Goal: Information Seeking & Learning: Learn about a topic

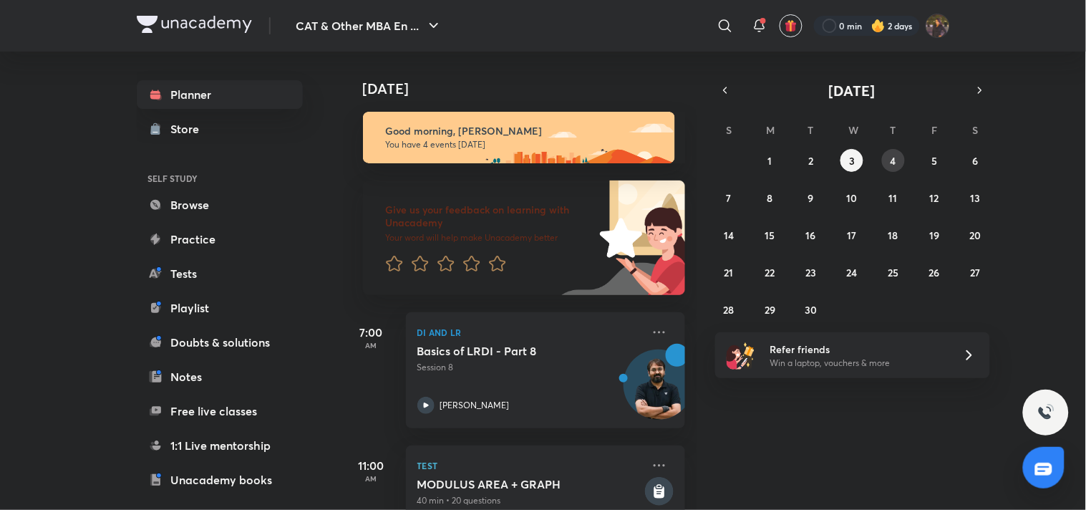
click at [886, 161] on button "4" at bounding box center [893, 160] width 23 height 23
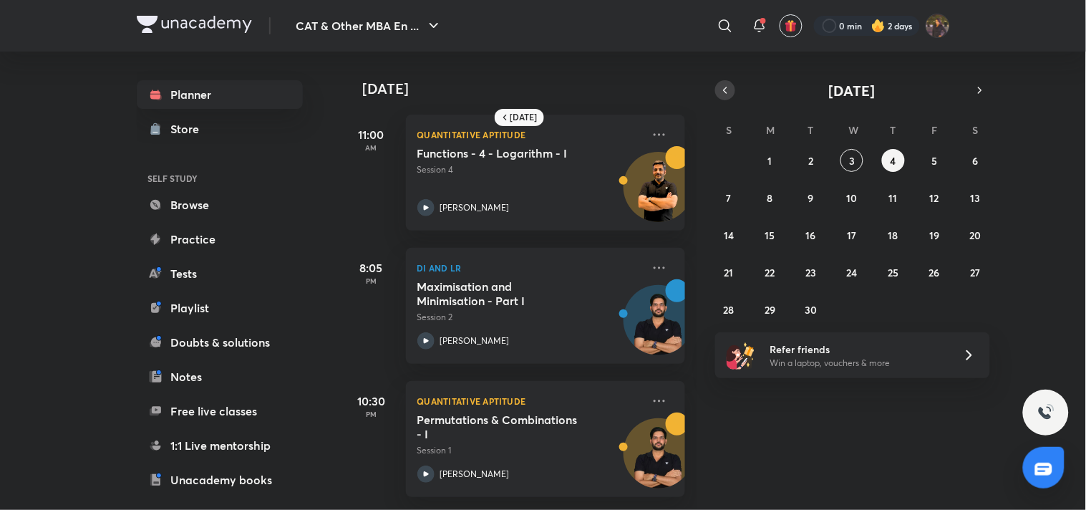
click at [718, 89] on button "button" at bounding box center [725, 90] width 20 height 20
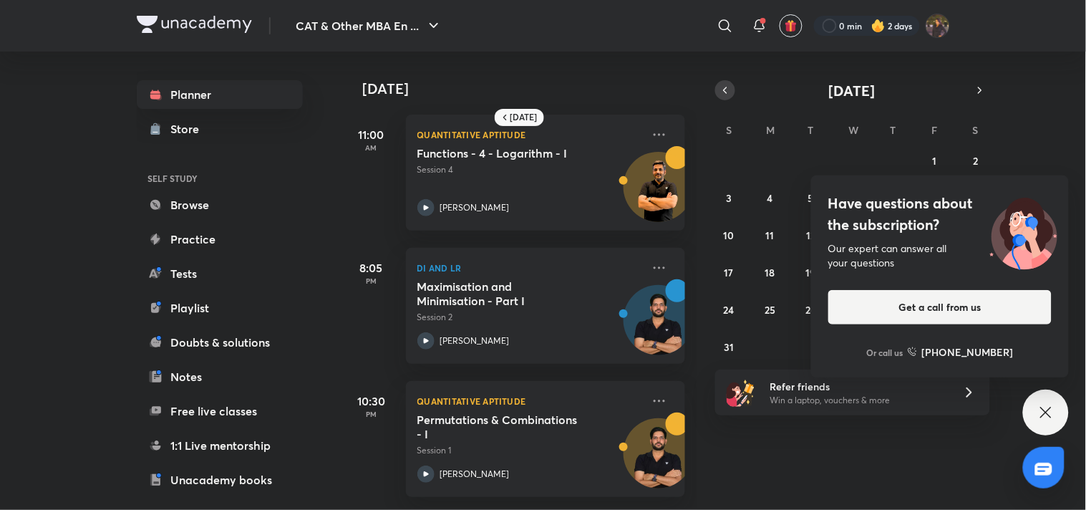
click at [729, 86] on icon "button" at bounding box center [724, 90] width 11 height 13
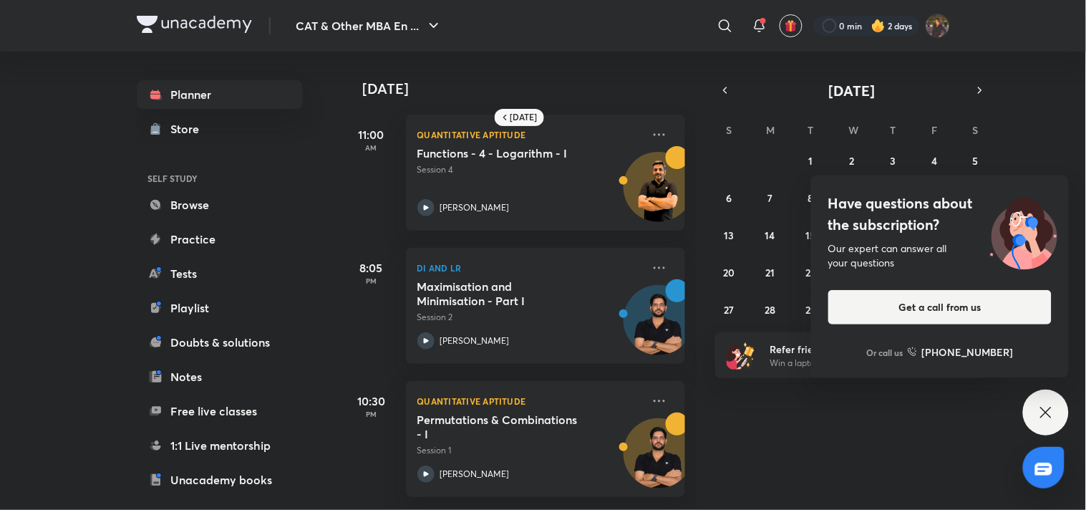
click at [1054, 407] on icon at bounding box center [1045, 412] width 17 height 17
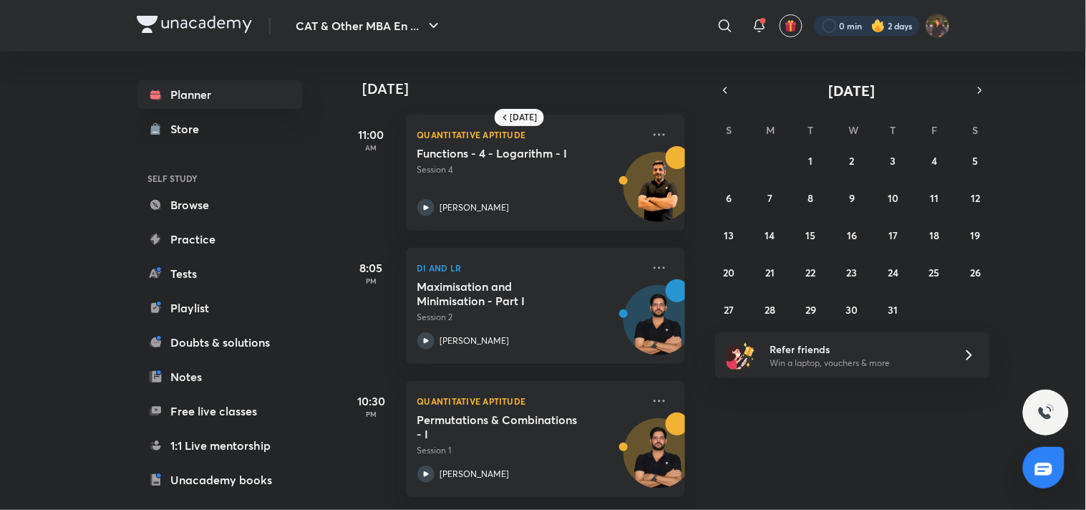
click at [862, 21] on div at bounding box center [867, 26] width 106 height 20
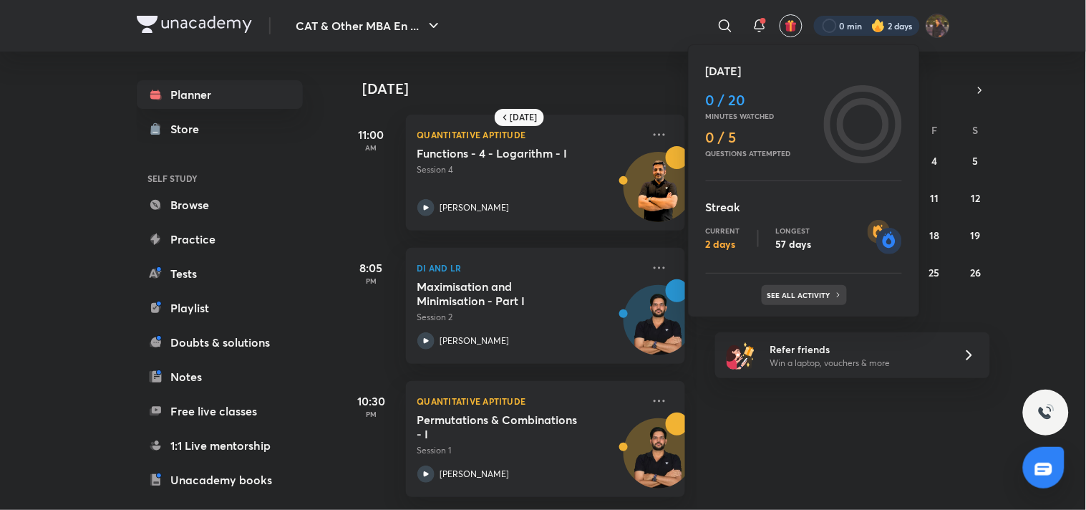
click at [799, 298] on p "See all activity" at bounding box center [800, 295] width 67 height 9
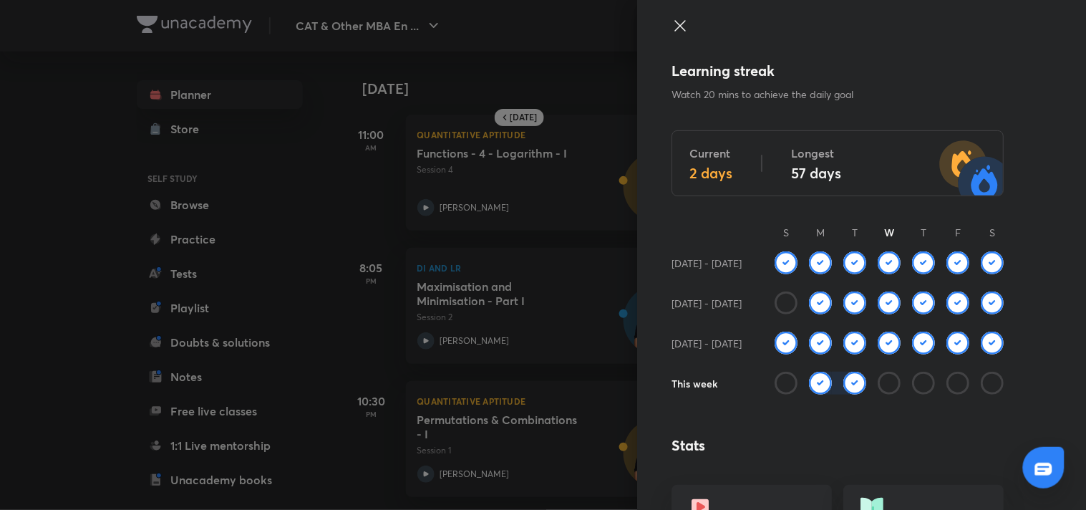
click at [674, 41] on div at bounding box center [837, 38] width 332 height 43
click at [669, 12] on div "Learning streak Watch 20 mins to achieve the daily goal Current 2 days Longest …" at bounding box center [861, 255] width 449 height 510
click at [678, 33] on div at bounding box center [837, 38] width 332 height 43
click at [671, 33] on icon at bounding box center [679, 25] width 17 height 17
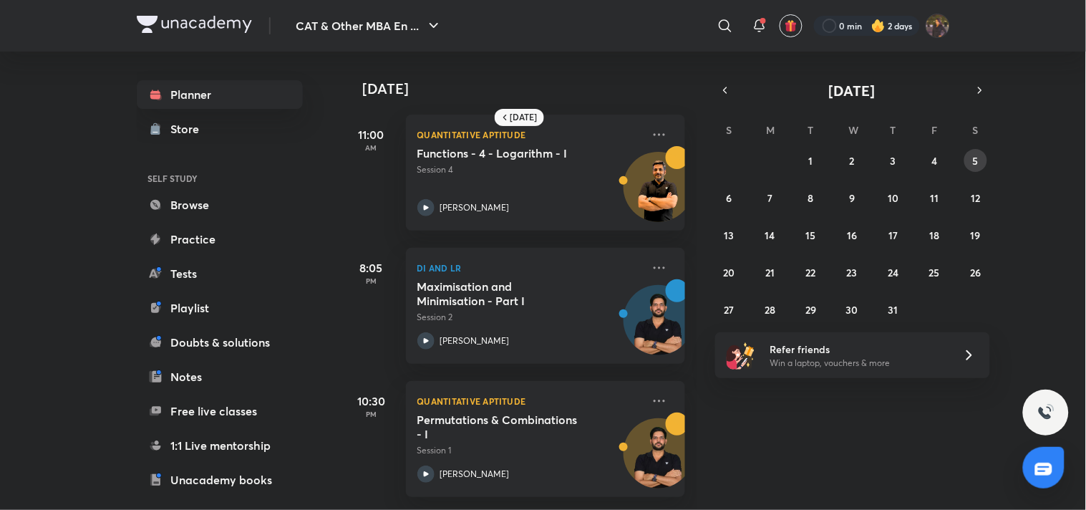
click at [978, 160] on abbr "5" at bounding box center [976, 161] width 6 height 14
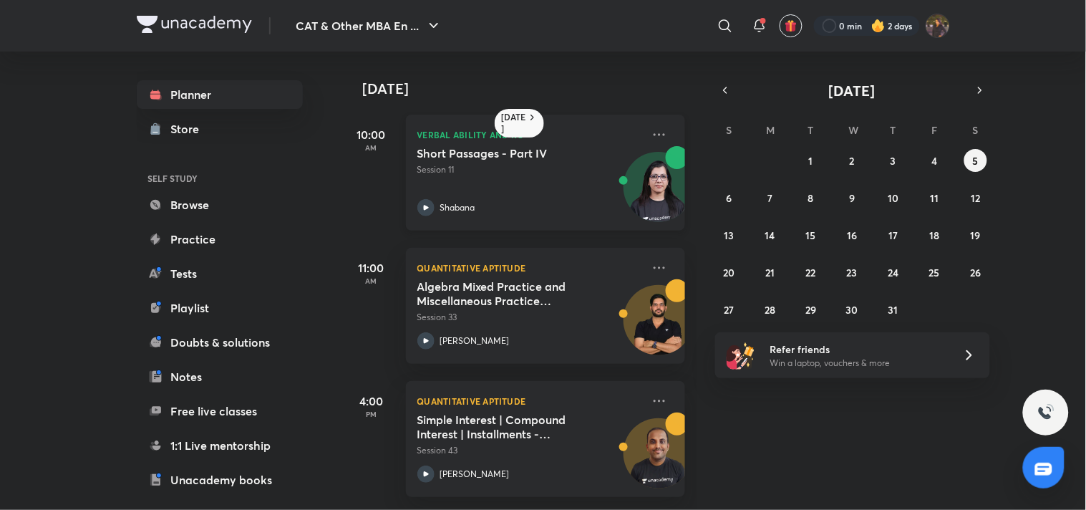
scroll to position [10, 0]
click at [726, 199] on button "6" at bounding box center [728, 197] width 23 height 23
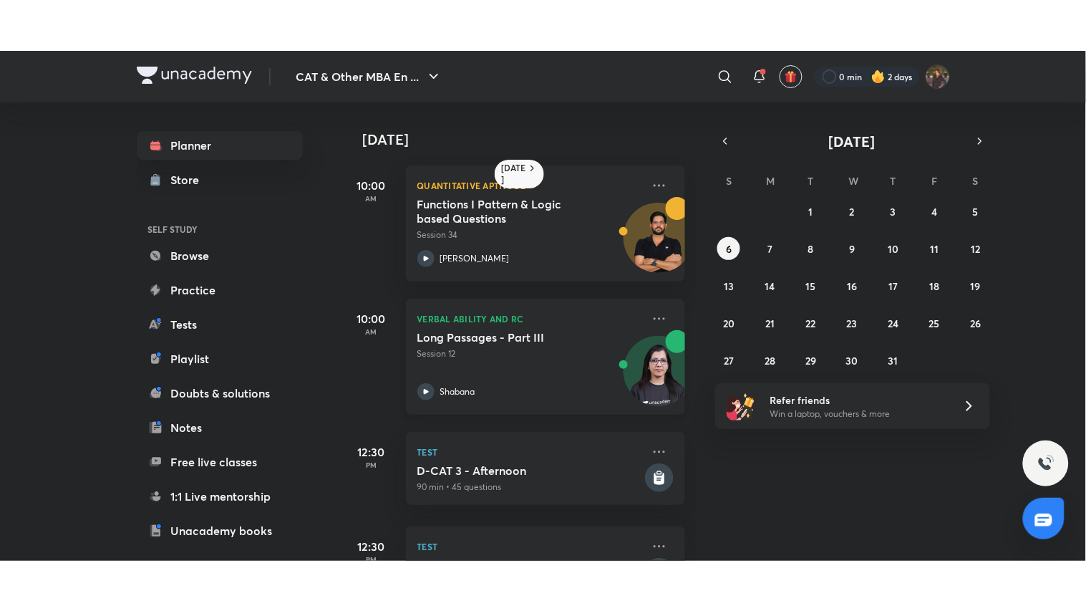
scroll to position [293, 0]
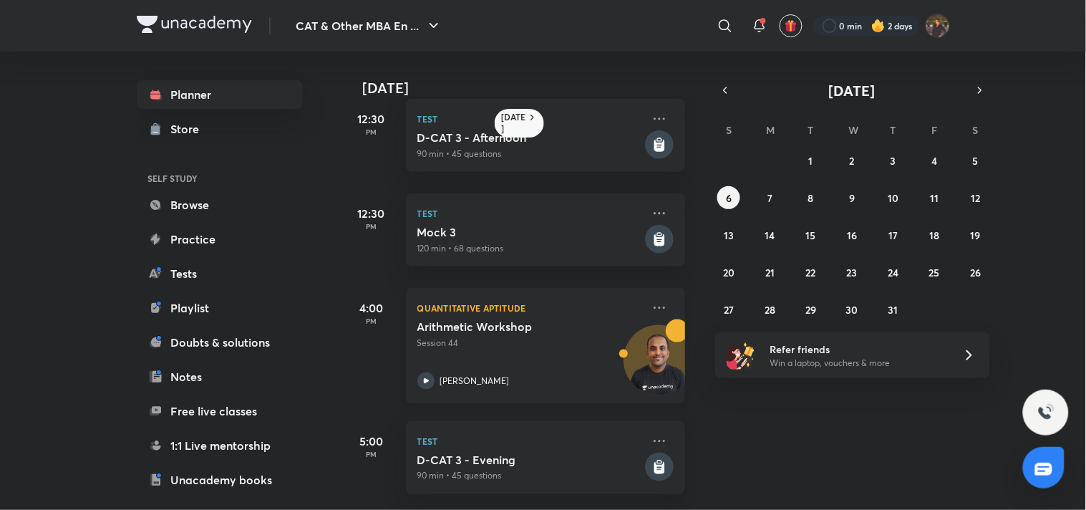
click at [584, 336] on p "Session 44" at bounding box center [529, 342] width 225 height 13
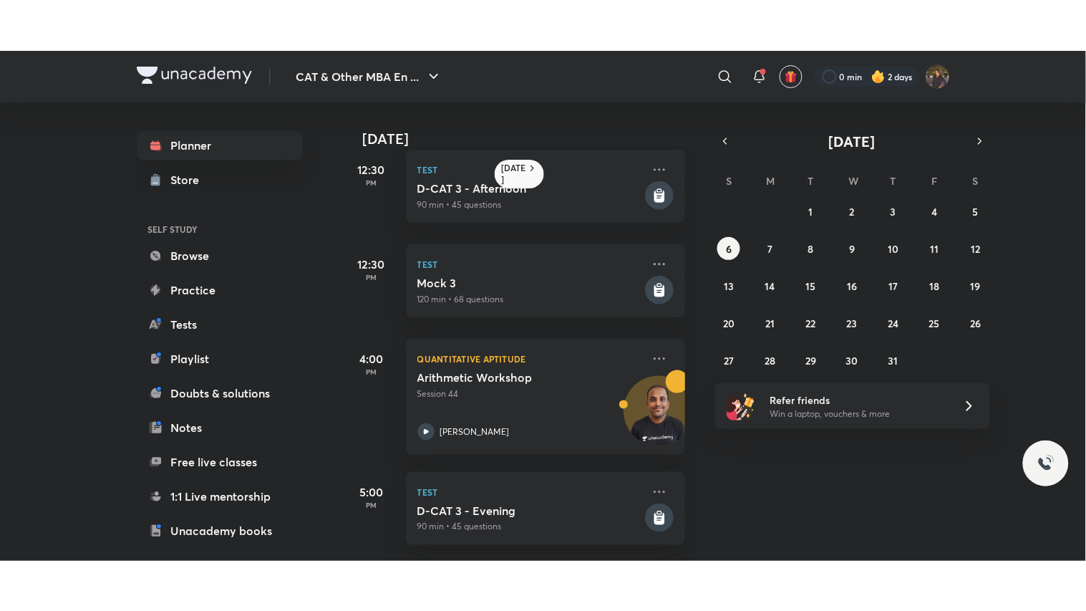
scroll to position [193, 0]
